Goal: Use online tool/utility: Use online tool/utility

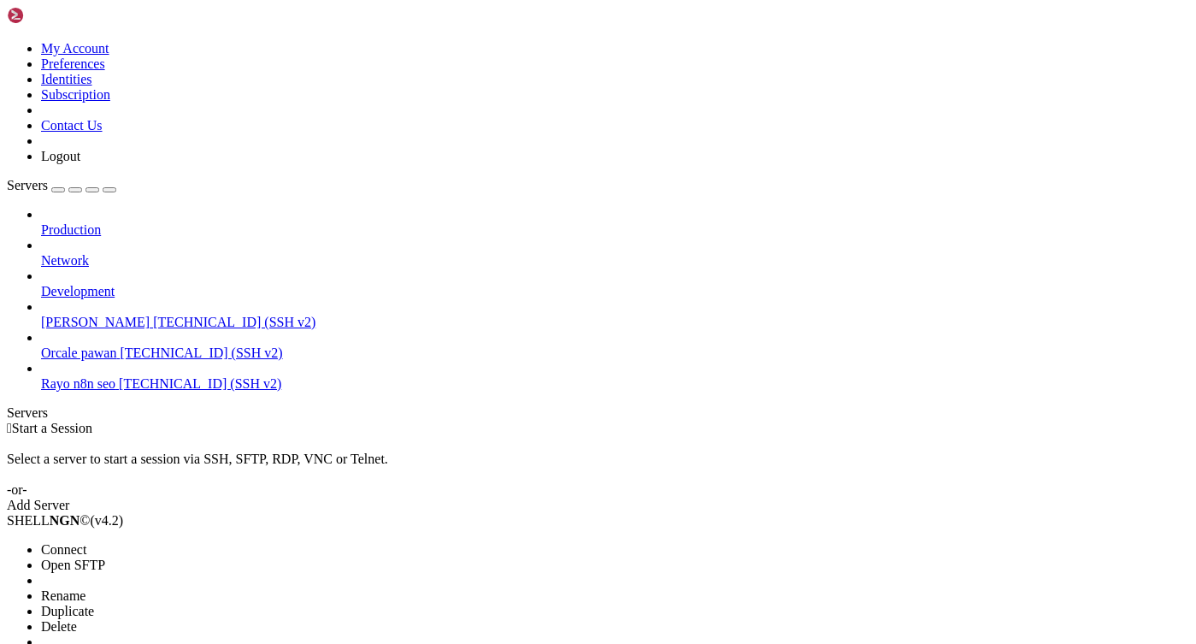
click at [86, 542] on span "Connect" at bounding box center [63, 549] width 45 height 15
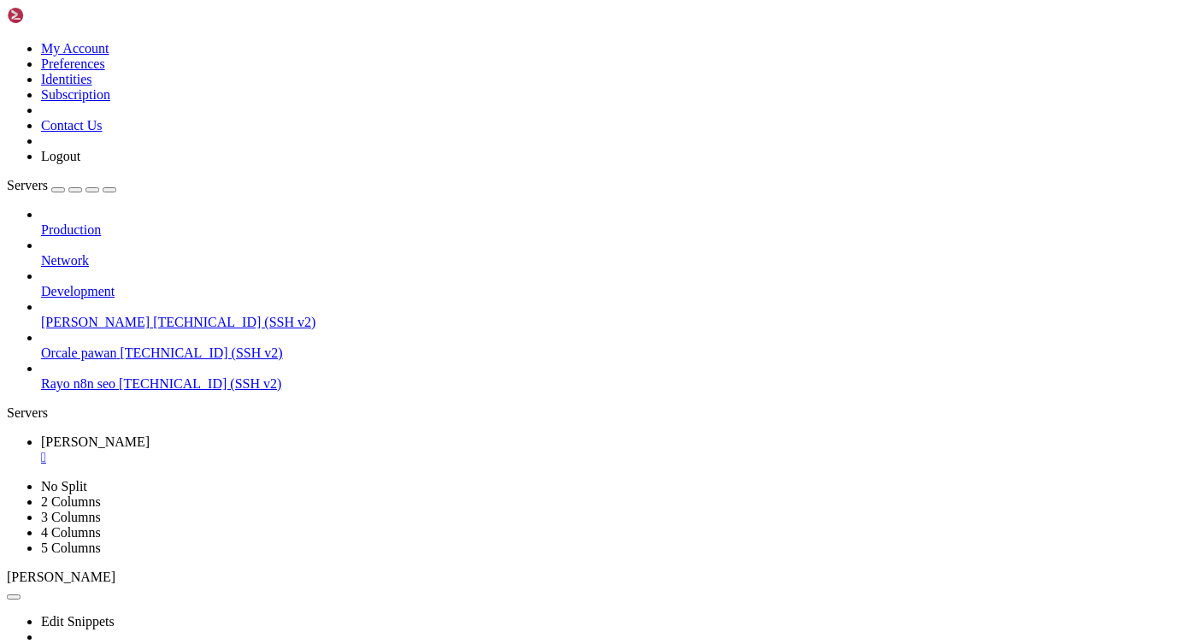
drag, startPoint x: 508, startPoint y: 1250, endPoint x: 244, endPoint y: 1246, distance: 264.2
copy x-row "sudo kill -9 $(sudo lsof -t -i:8000)"
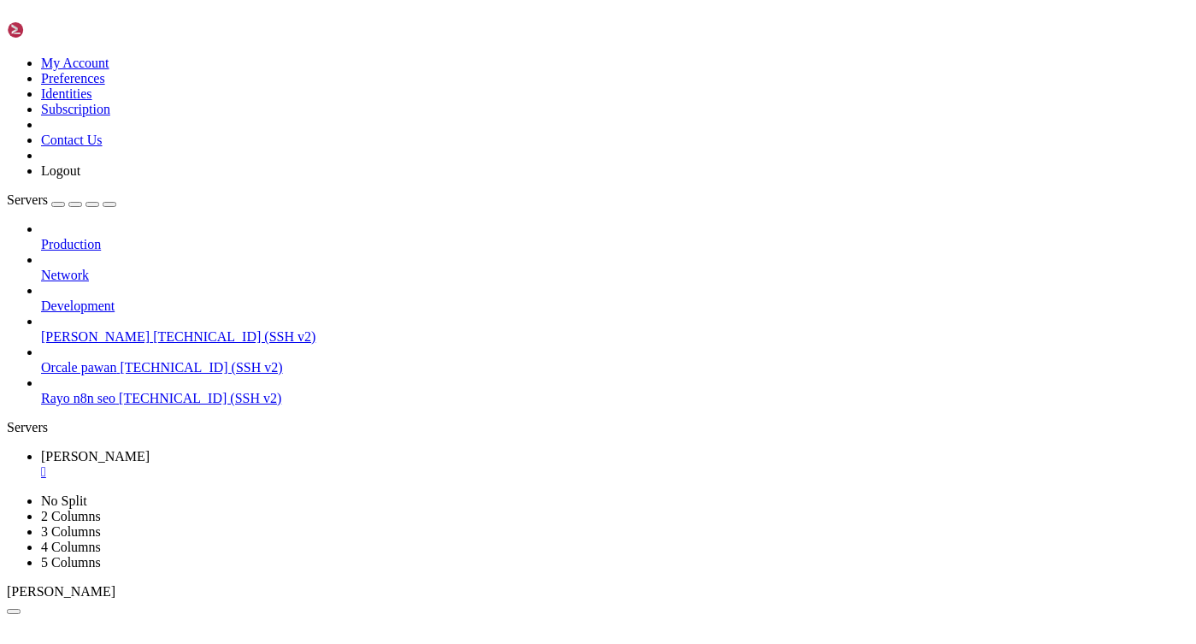
scroll to position [398, 0]
